Goal: Transaction & Acquisition: Purchase product/service

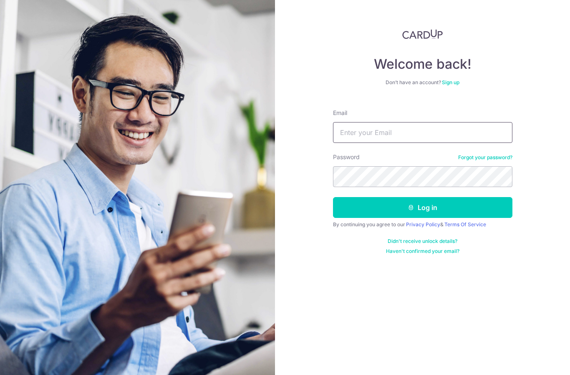
click at [417, 130] on input "Email" at bounding box center [422, 132] width 179 height 21
type input "[EMAIL_ADDRESS][DOMAIN_NAME]"
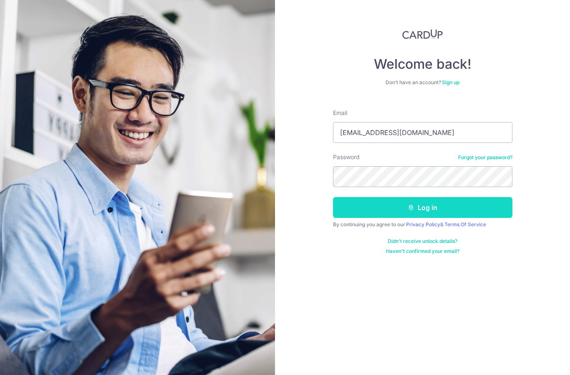
click at [413, 203] on button "Log in" at bounding box center [422, 207] width 179 height 21
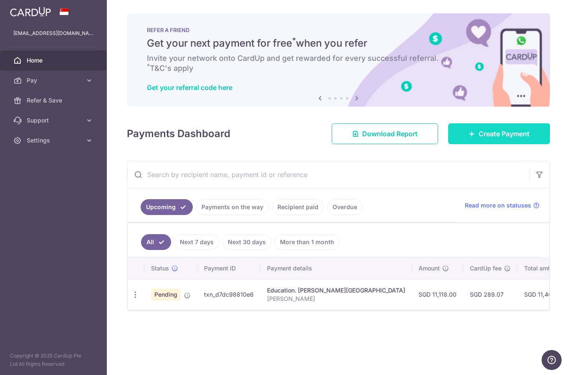
click at [520, 139] on span "Create Payment" at bounding box center [503, 134] width 51 height 10
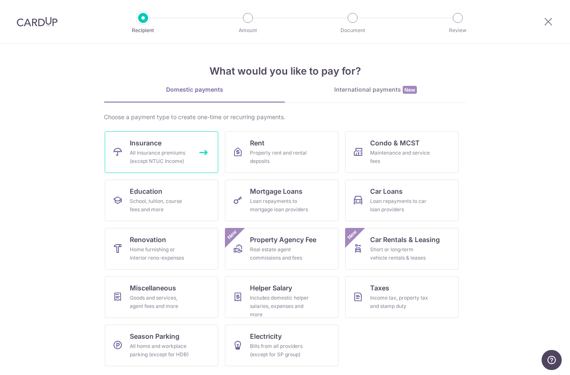
click at [174, 169] on link "Insurance All insurance premiums (except NTUC Income)" at bounding box center [161, 152] width 113 height 42
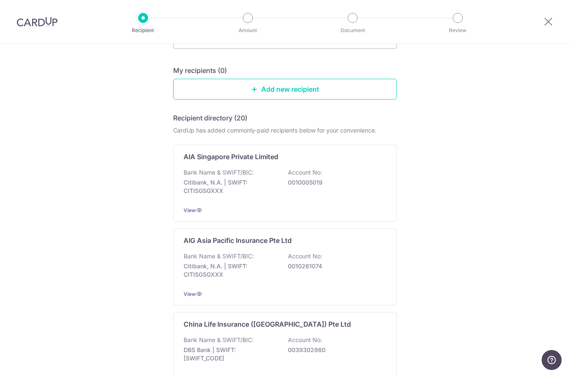
scroll to position [74, 0]
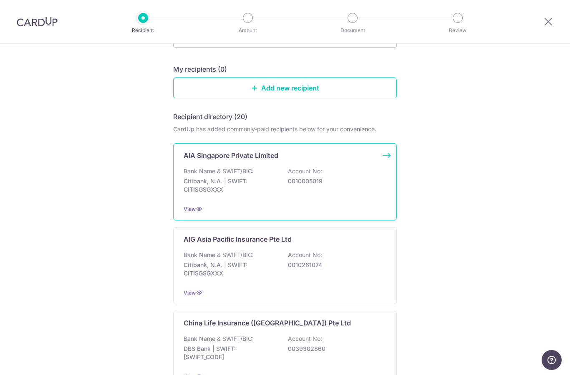
click at [303, 179] on div "Bank Name & SWIFT/BIC: Citibank, N.A. | SWIFT: CITISGSGXXX Account No: 00100050…" at bounding box center [284, 182] width 203 height 31
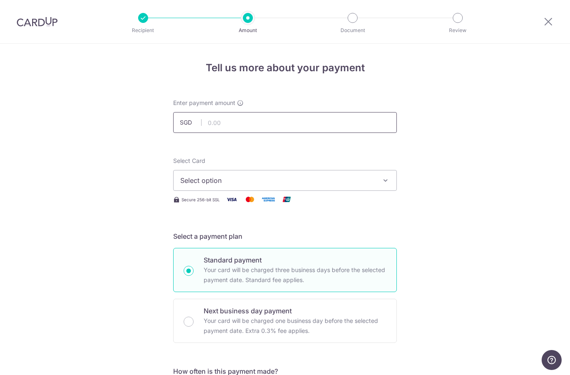
click at [316, 119] on input "text" at bounding box center [285, 122] width 224 height 21
click at [346, 177] on button "Select option" at bounding box center [285, 180] width 224 height 21
type input "6,399.60"
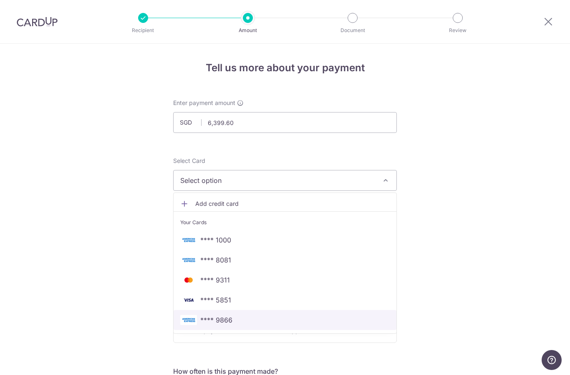
click at [254, 324] on span "**** 9866" at bounding box center [284, 320] width 209 height 10
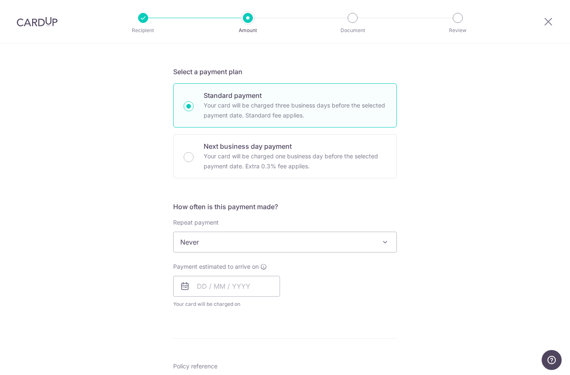
scroll to position [164, 0]
click at [280, 252] on span "Never" at bounding box center [284, 243] width 223 height 20
click at [290, 252] on span "Every month" at bounding box center [284, 243] width 223 height 20
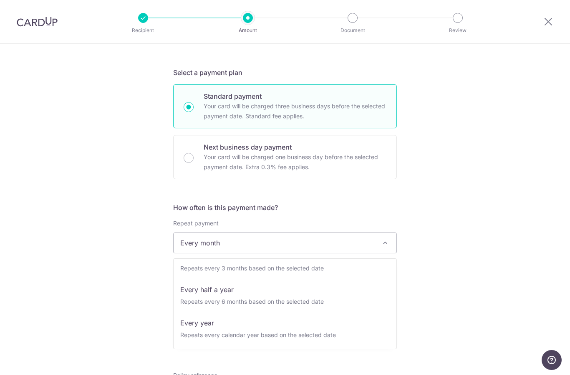
scroll to position [117, 0]
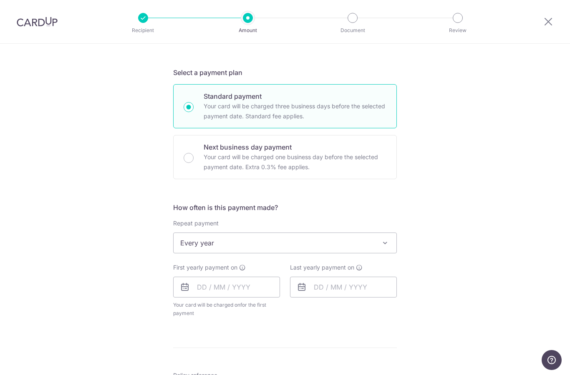
select select "6"
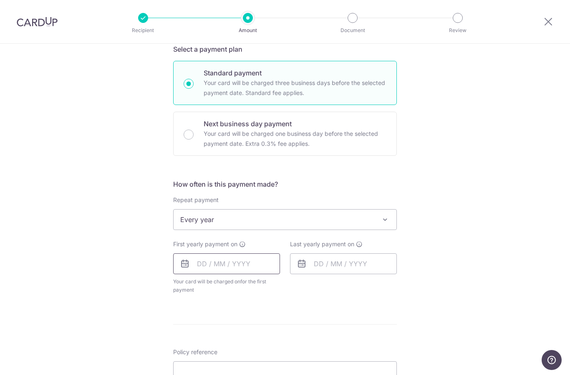
click at [211, 267] on input "text" at bounding box center [226, 264] width 107 height 21
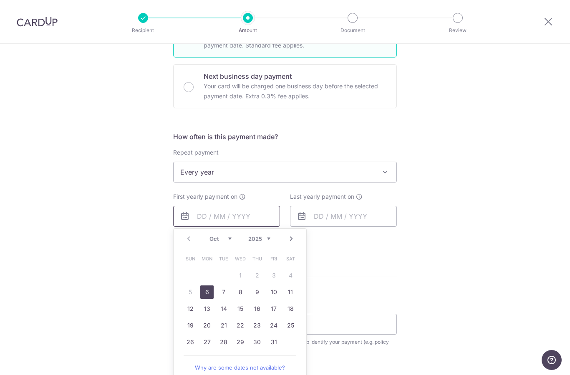
scroll to position [262, 0]
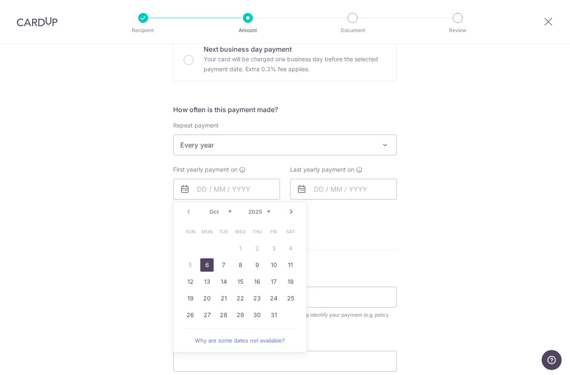
click at [207, 269] on link "6" at bounding box center [206, 265] width 13 height 13
type input "[DATE]"
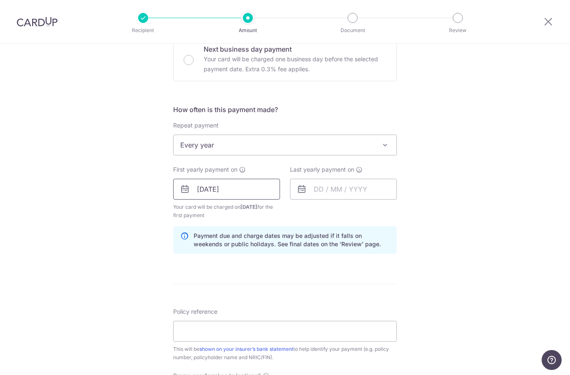
click at [273, 186] on input "06/10/2025" at bounding box center [226, 189] width 107 height 21
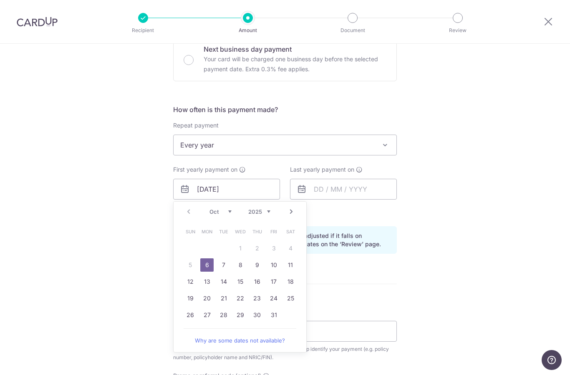
click at [205, 270] on link "6" at bounding box center [206, 265] width 13 height 13
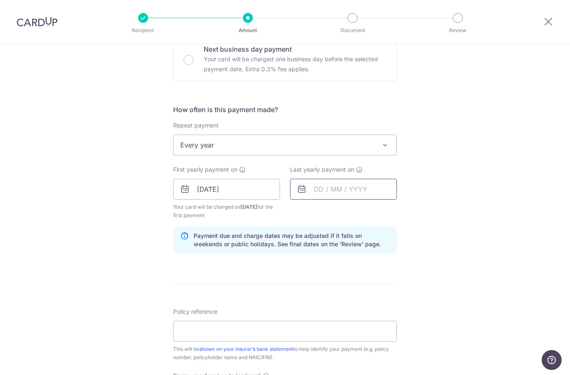
click at [347, 190] on input "text" at bounding box center [343, 189] width 107 height 21
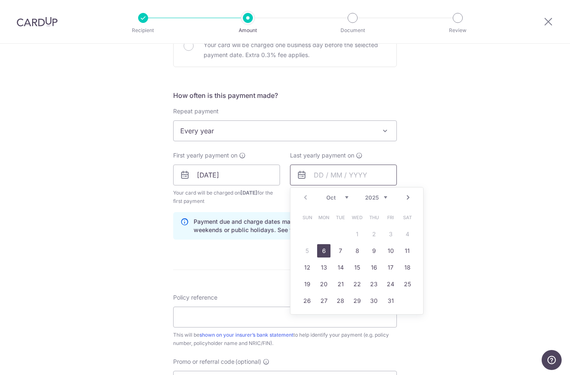
scroll to position [279, 0]
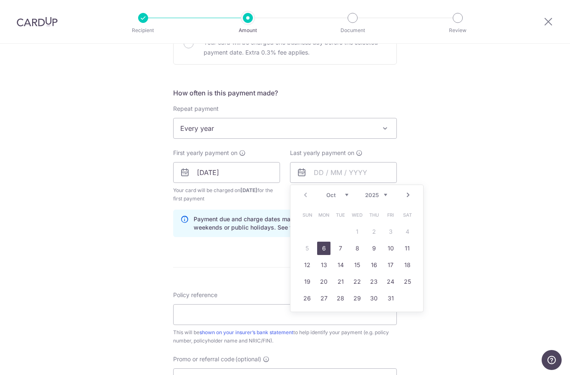
click at [490, 158] on div "Tell us more about your payment Enter payment amount SGD 6,399.60 6399.60 Selec…" at bounding box center [285, 163] width 570 height 797
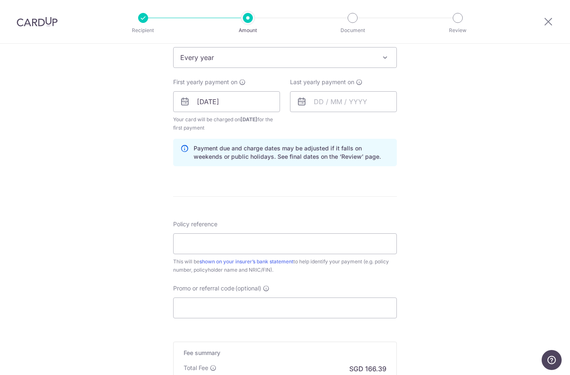
scroll to position [351, 0]
click at [301, 246] on input "Policy reference" at bounding box center [285, 242] width 224 height 21
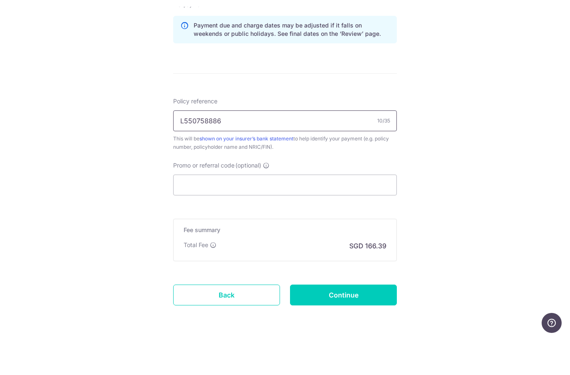
scroll to position [33, 0]
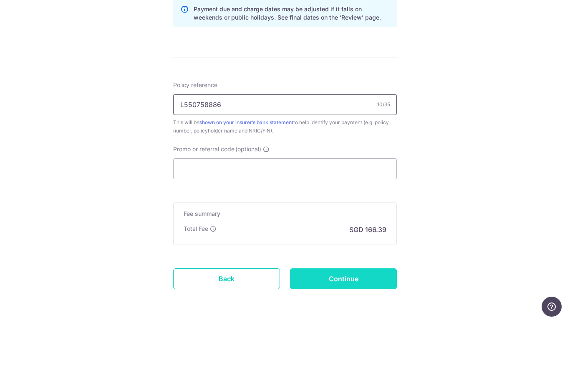
type input "L550758886"
click at [357, 322] on input "Continue" at bounding box center [343, 332] width 107 height 21
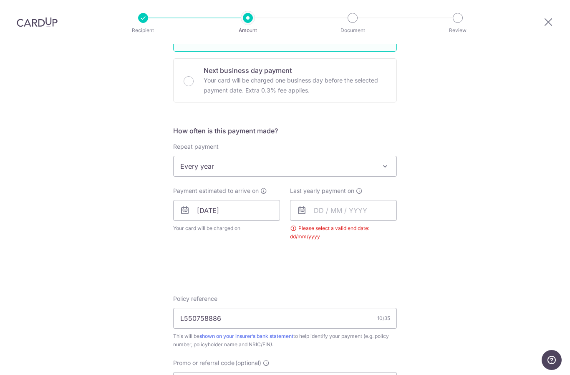
scroll to position [240, 0]
click at [395, 157] on span "Every year" at bounding box center [284, 167] width 223 height 20
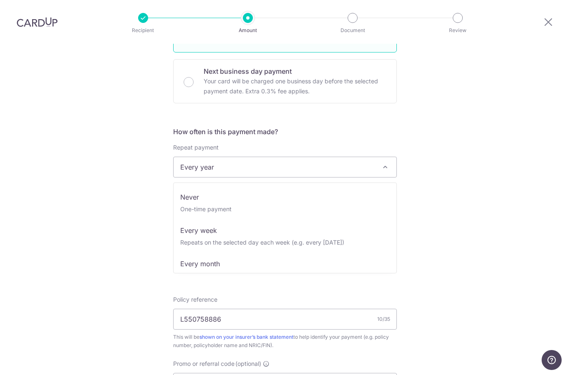
scroll to position [0, 0]
select select "1"
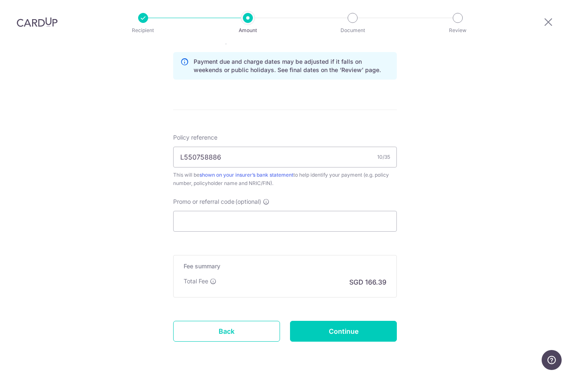
scroll to position [427, 0]
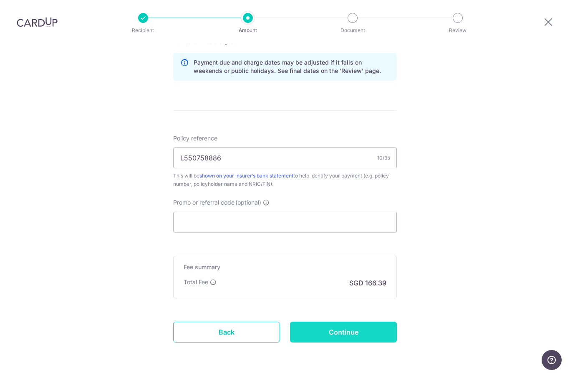
click at [343, 322] on input "Continue" at bounding box center [343, 332] width 107 height 21
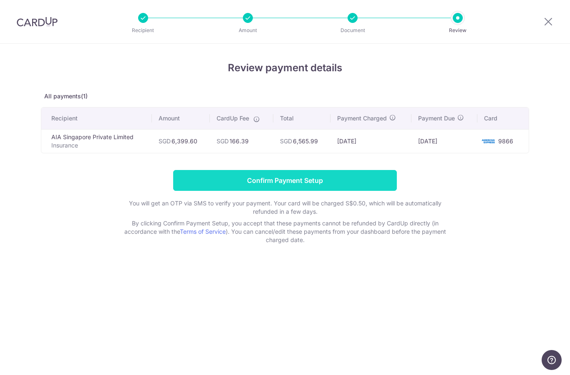
click at [344, 180] on input "Confirm Payment Setup" at bounding box center [285, 180] width 224 height 21
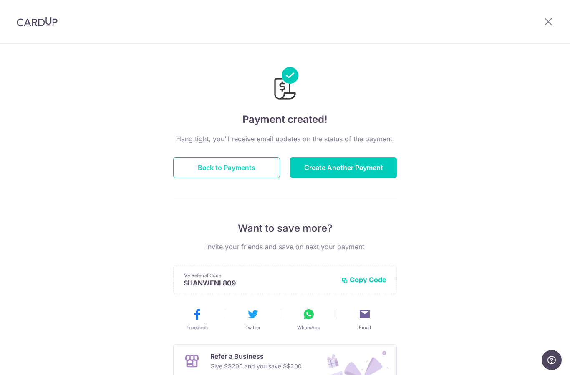
click at [247, 178] on button "Back to Payments" at bounding box center [226, 167] width 107 height 21
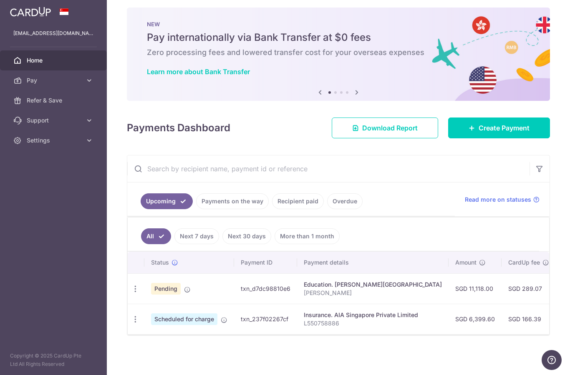
scroll to position [6, 0]
click at [304, 328] on p "L550758886" at bounding box center [373, 323] width 138 height 8
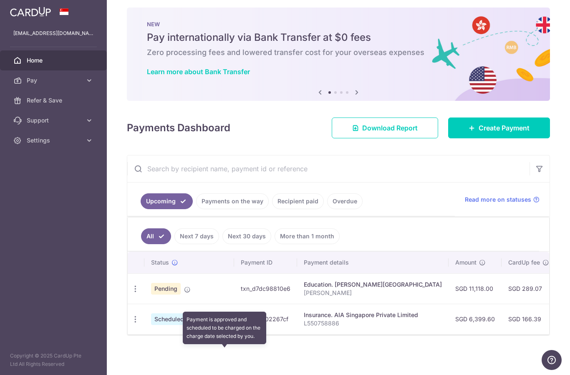
click at [221, 322] on span at bounding box center [224, 318] width 7 height 7
click at [131, 324] on icon "button" at bounding box center [135, 319] width 9 height 9
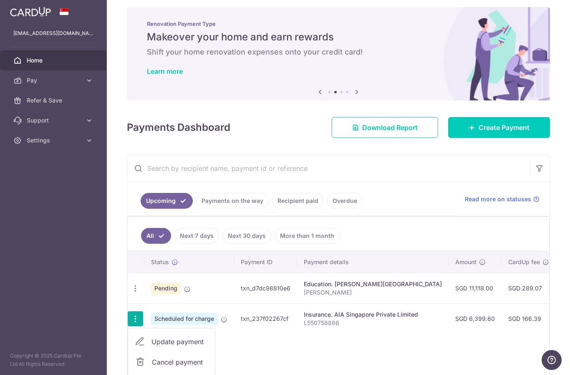
click at [193, 357] on div at bounding box center [285, 187] width 570 height 375
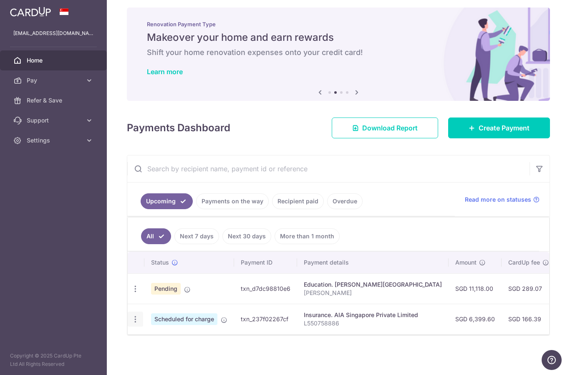
click at [234, 334] on td "txn_237f02267cf" at bounding box center [265, 319] width 63 height 30
click at [151, 325] on span "Scheduled for charge" at bounding box center [184, 320] width 66 height 12
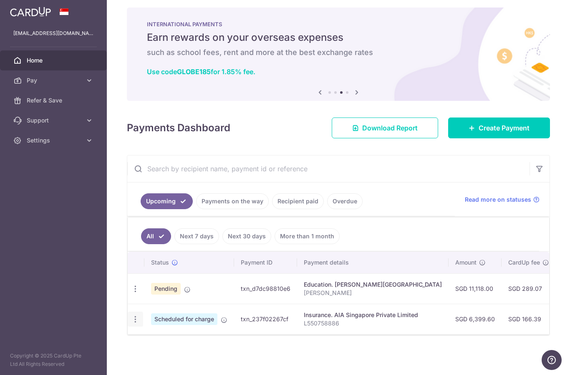
click at [234, 334] on td "txn_237f02267cf" at bounding box center [265, 319] width 63 height 30
click at [151, 325] on span "Scheduled for charge" at bounding box center [184, 320] width 66 height 12
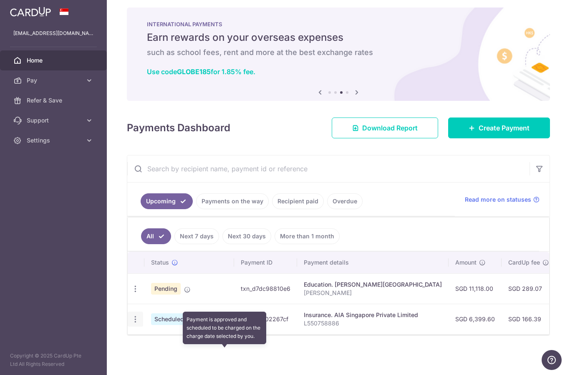
click at [221, 324] on icon at bounding box center [224, 320] width 7 height 7
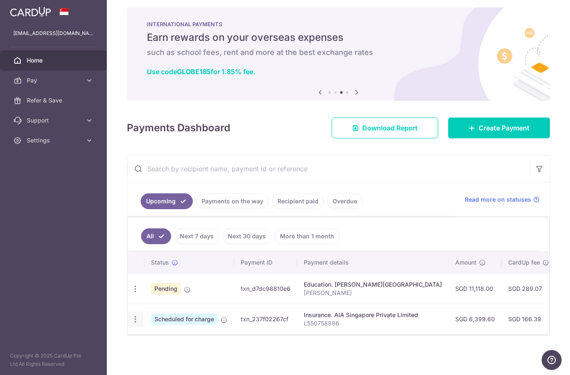
click at [234, 334] on td "txn_237f02267cf" at bounding box center [265, 319] width 63 height 30
click at [131, 324] on icon "button" at bounding box center [135, 319] width 9 height 9
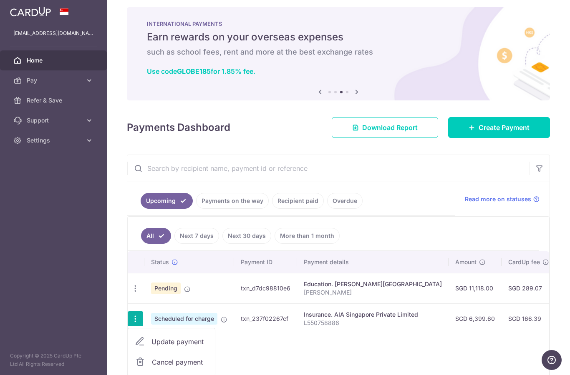
click at [151, 347] on span "Update payment" at bounding box center [179, 342] width 57 height 10
radio input "true"
type input "6,399.60"
type input "[DATE]"
type input "L550758886"
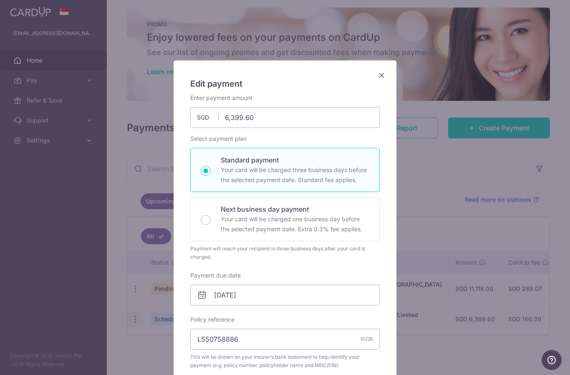
scroll to position [0, 0]
click at [381, 75] on icon "Close" at bounding box center [381, 75] width 10 height 10
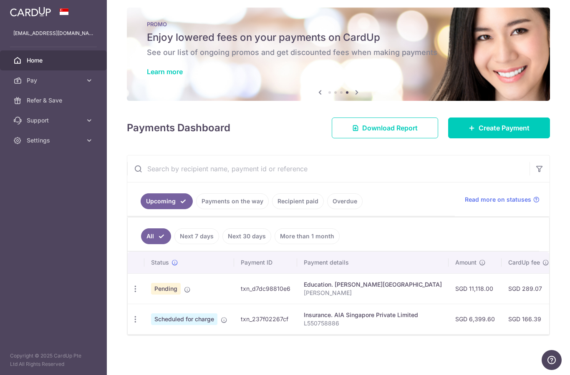
scroll to position [6, 0]
